Goal: Task Accomplishment & Management: Use online tool/utility

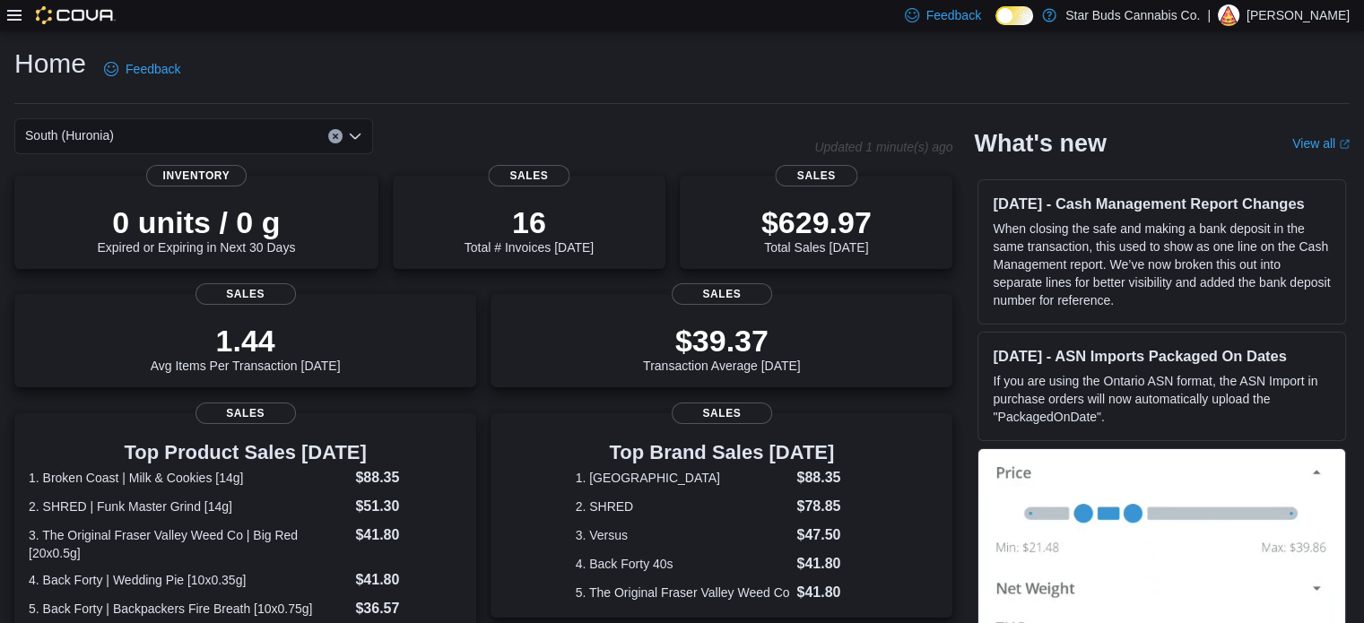
click at [5, 21] on div "Feedback Dark Mode Star Buds Cannabis Co. | [PERSON_NAME]" at bounding box center [682, 15] width 1364 height 31
click at [14, 10] on icon at bounding box center [14, 15] width 14 height 11
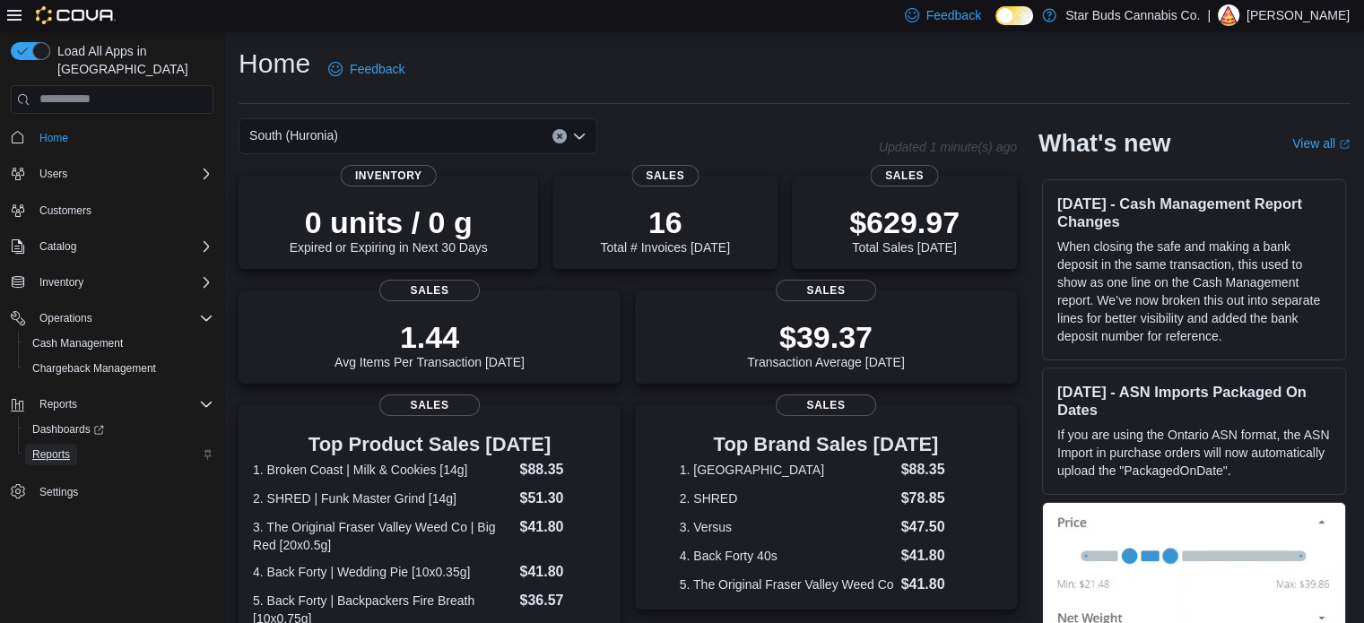
click at [53, 447] on span "Reports" at bounding box center [51, 454] width 38 height 14
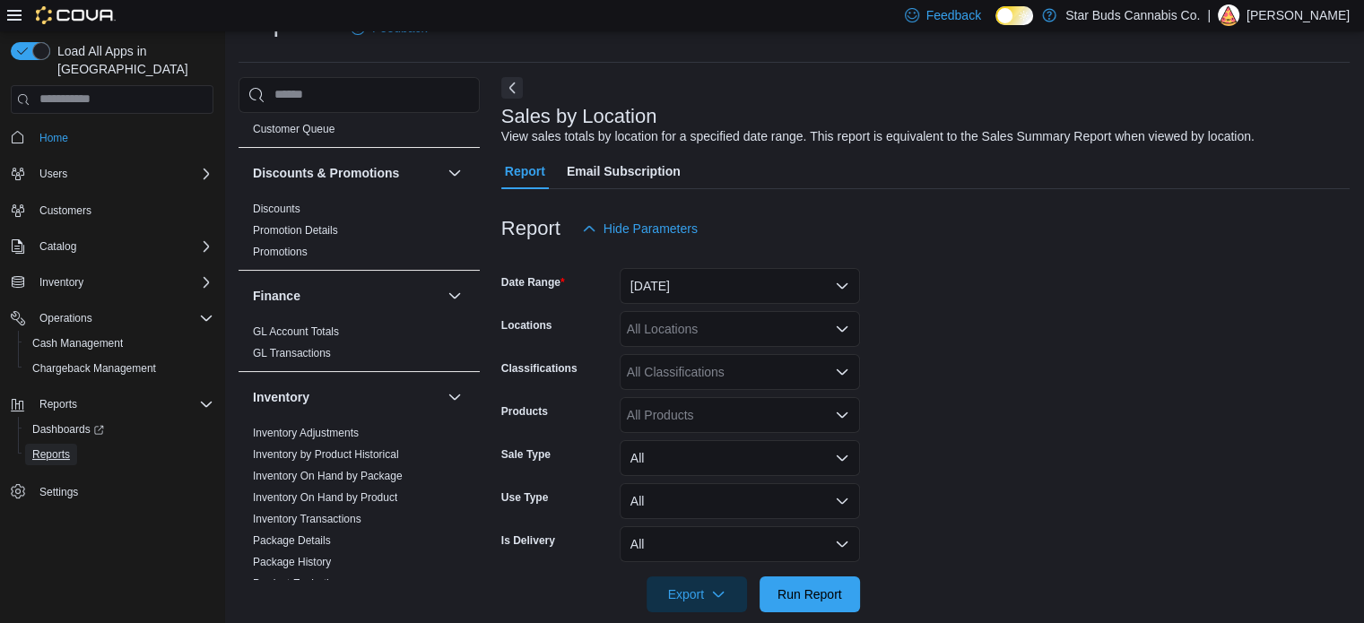
scroll to position [369, 0]
click at [369, 491] on link "Inventory On Hand by Product" at bounding box center [325, 497] width 144 height 13
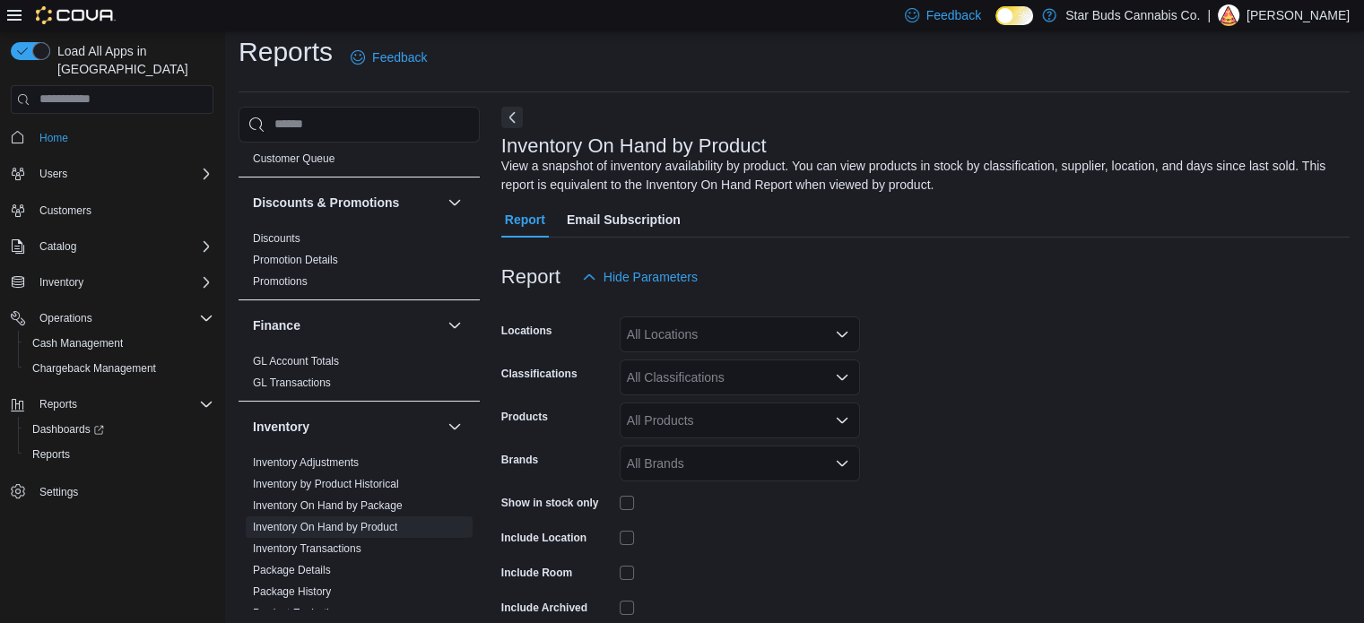
scroll to position [60, 0]
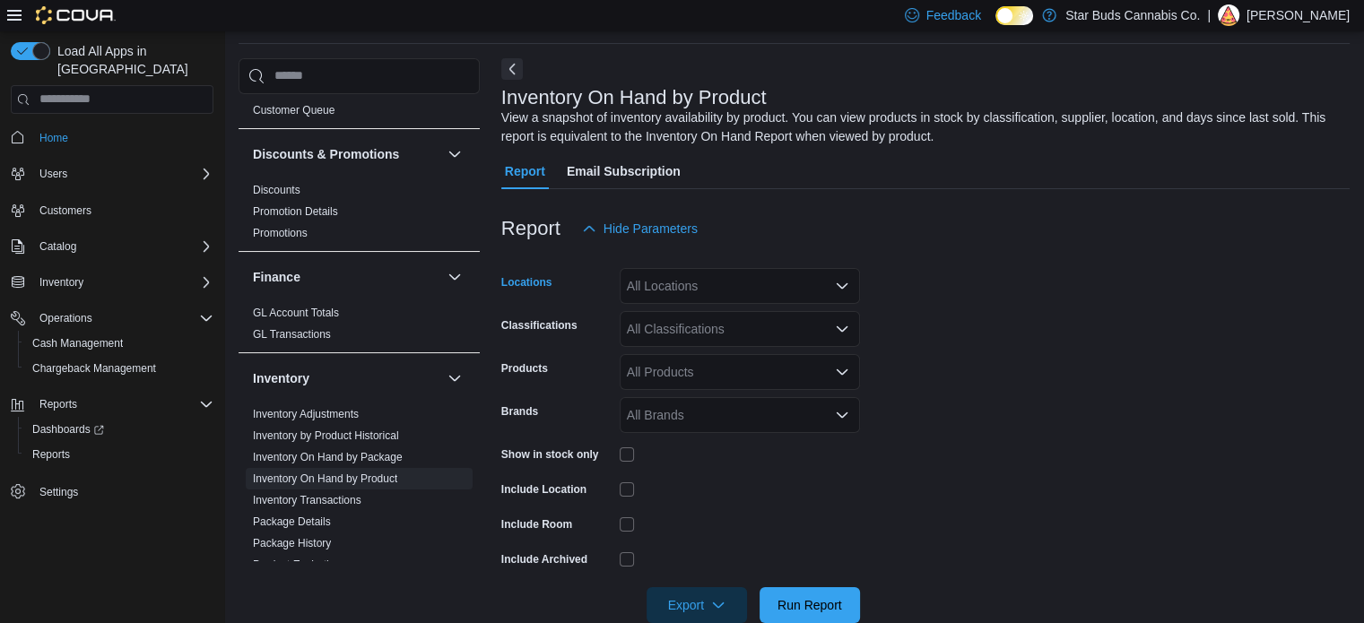
click at [722, 284] on div "All Locations" at bounding box center [739, 286] width 240 height 36
type input "*******"
click at [722, 309] on span "South (Huronia)" at bounding box center [720, 316] width 89 height 18
click at [1130, 440] on form "Locations South (Huronia) Classifications All Classifications Products All Prod…" at bounding box center [925, 435] width 848 height 377
click at [802, 591] on span "Run Report" at bounding box center [809, 604] width 79 height 36
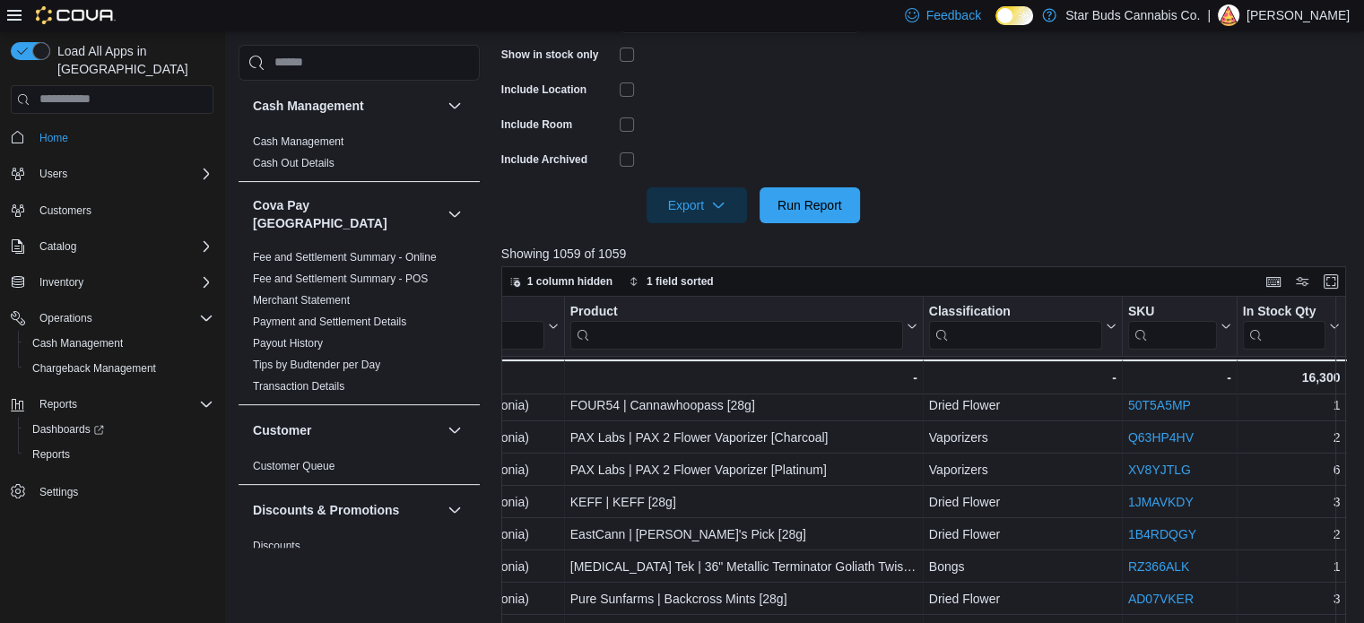
scroll to position [0, 67]
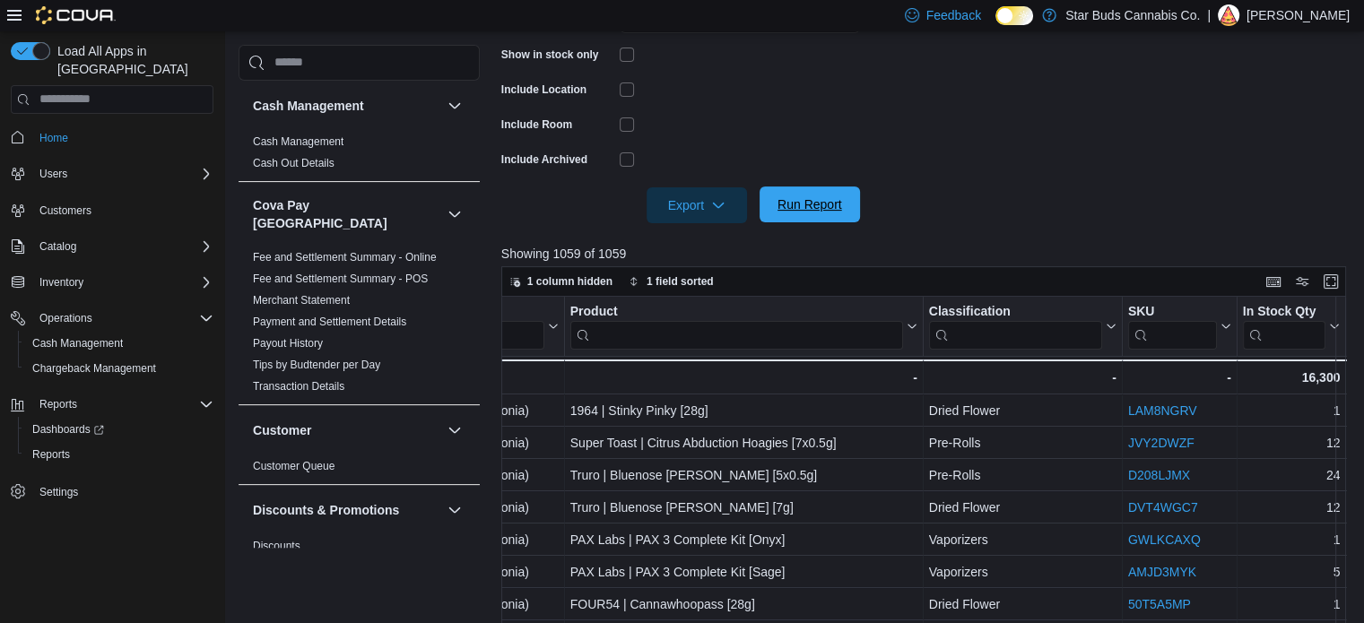
click at [818, 191] on span "Run Report" at bounding box center [809, 204] width 79 height 36
